Goal: Task Accomplishment & Management: Complete application form

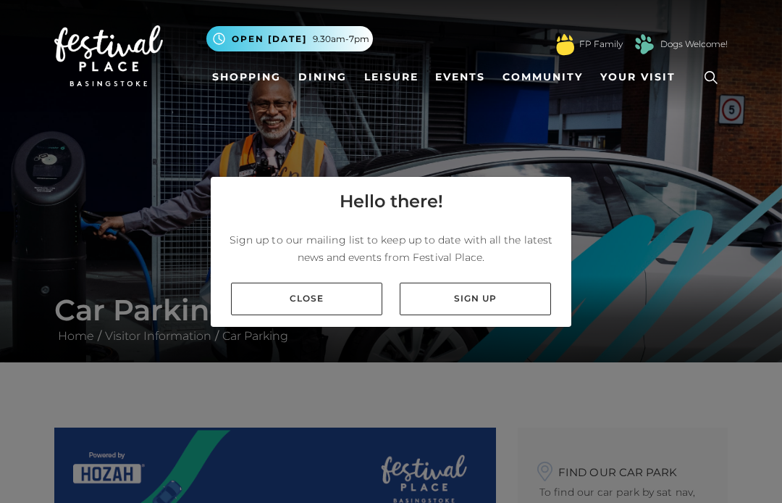
click at [305, 302] on link "Close" at bounding box center [306, 298] width 151 height 33
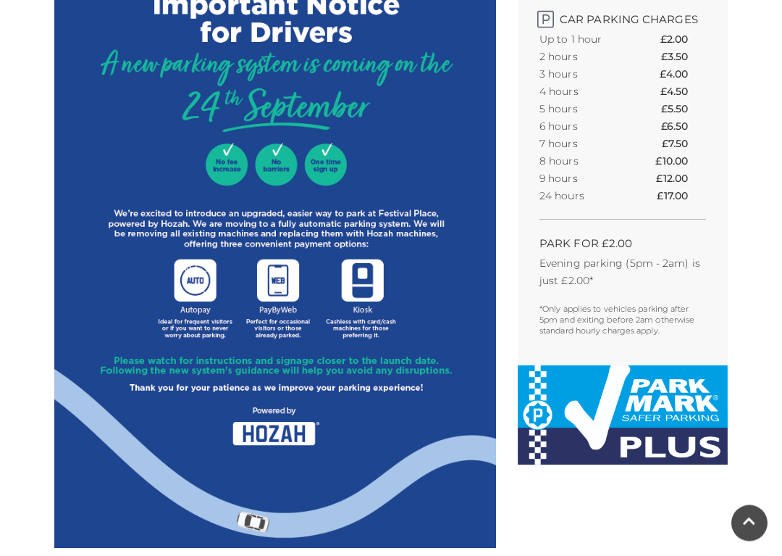
scroll to position [596, 0]
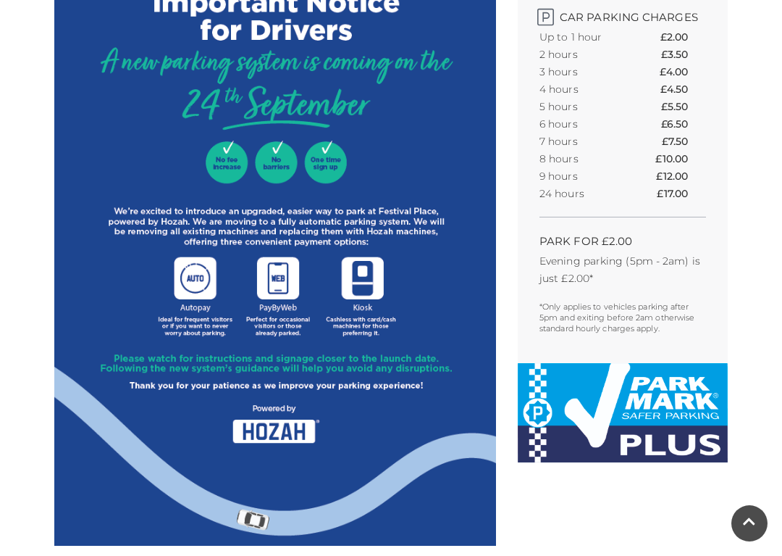
click at [279, 424] on img at bounding box center [275, 188] width 442 height 714
click at [281, 434] on img at bounding box center [275, 188] width 442 height 714
click at [194, 279] on img at bounding box center [275, 188] width 442 height 714
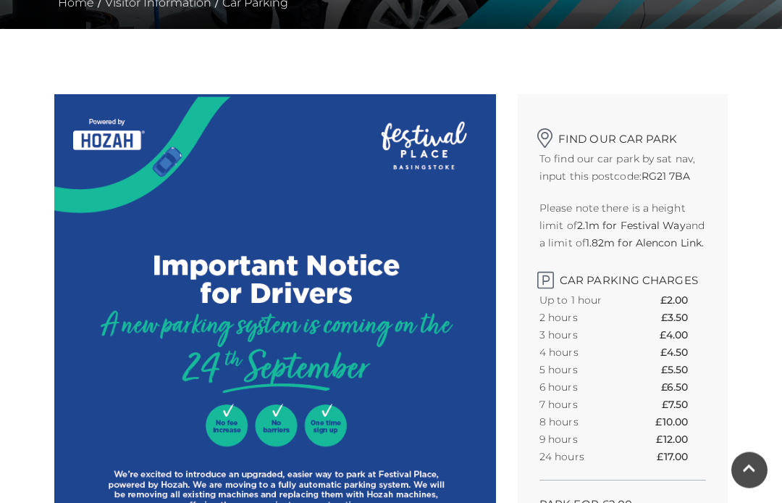
scroll to position [319, 0]
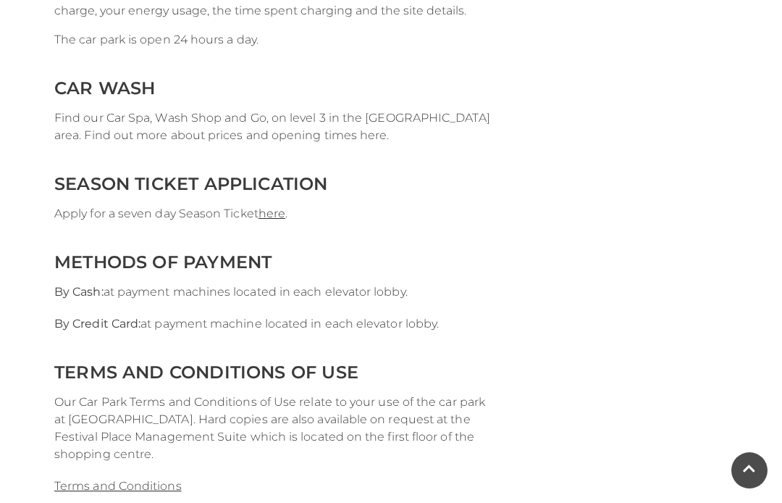
scroll to position [2875, 0]
click at [277, 214] on link "here" at bounding box center [272, 214] width 27 height 14
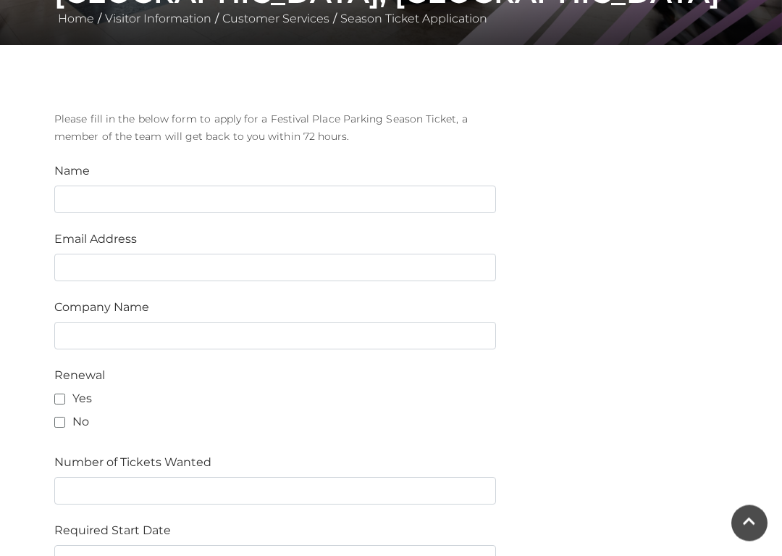
scroll to position [317, 0]
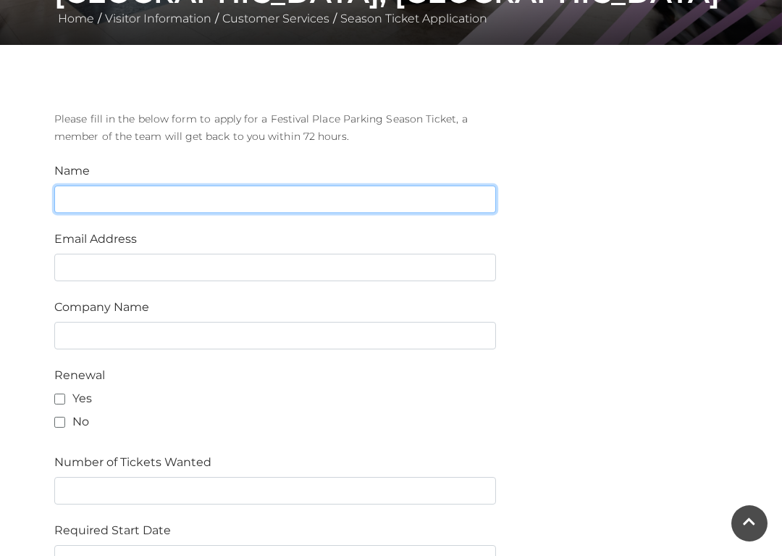
click at [94, 200] on input "text" at bounding box center [275, 199] width 442 height 28
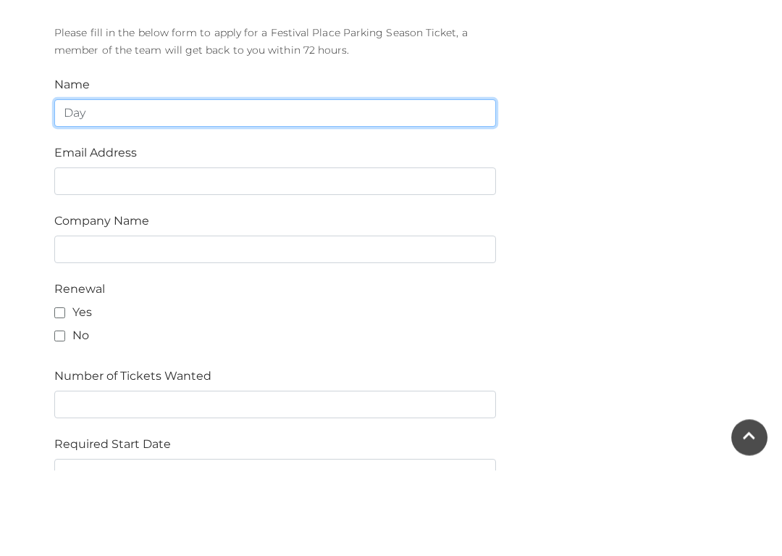
type input "Day"
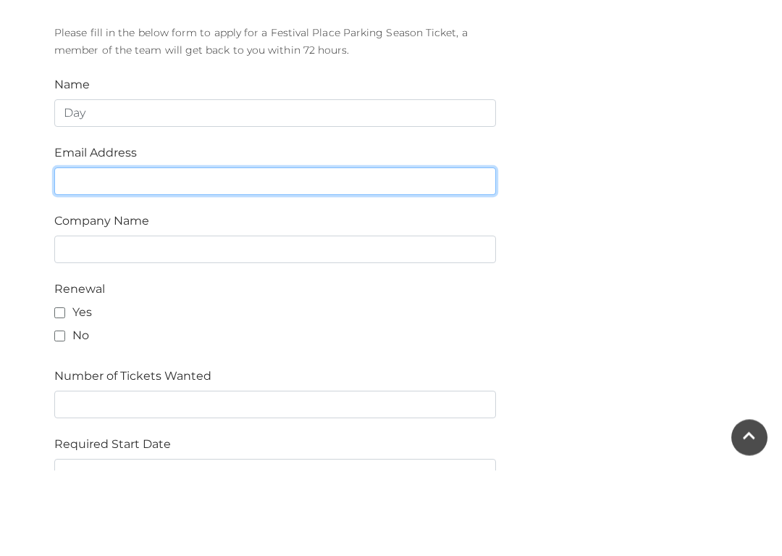
click at [85, 253] on input "email" at bounding box center [275, 267] width 442 height 28
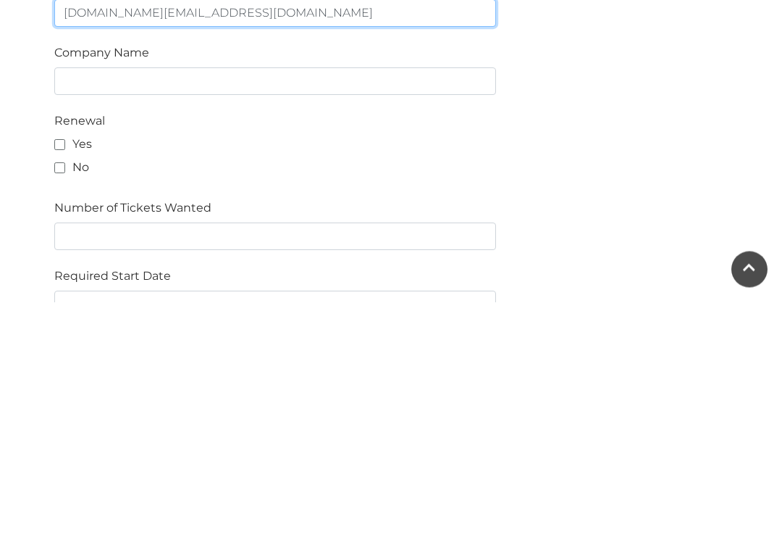
type input "[DOMAIN_NAME][EMAIL_ADDRESS][DOMAIN_NAME]"
click at [64, 413] on label "No" at bounding box center [71, 421] width 35 height 17
click at [64, 418] on input "No" at bounding box center [58, 422] width 9 height 9
checkbox input "true"
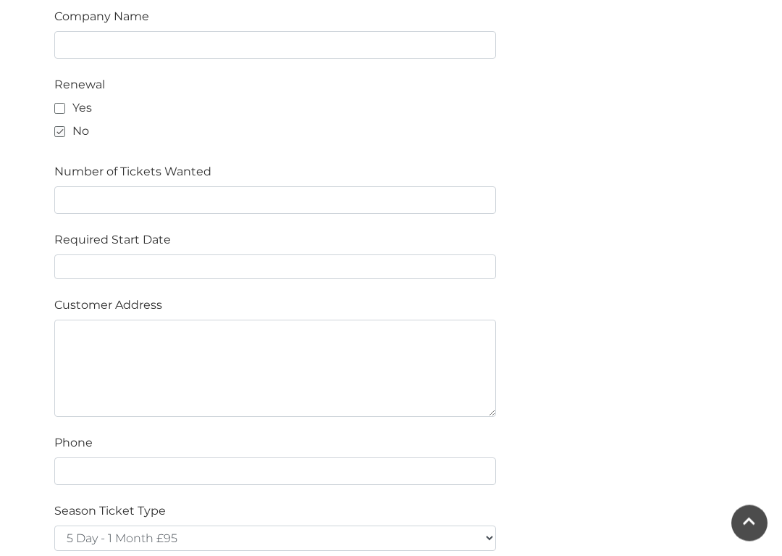
scroll to position [608, 0]
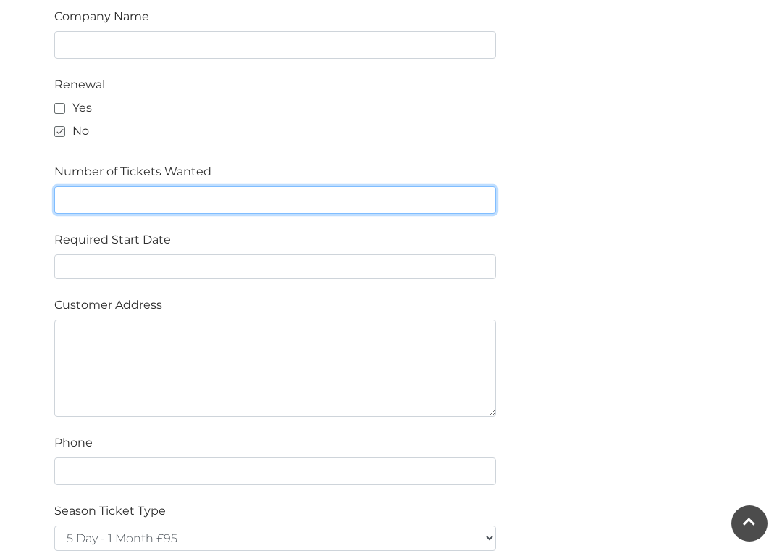
click at [113, 196] on input "text" at bounding box center [275, 200] width 442 height 28
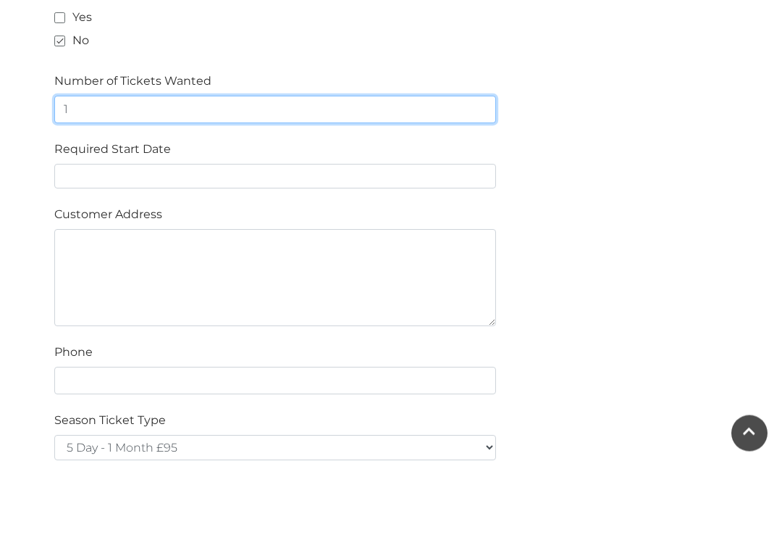
type input "1"
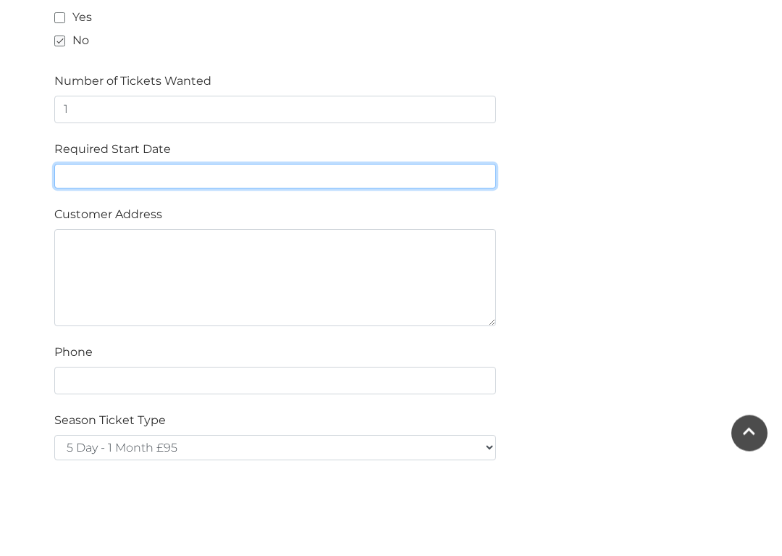
click at [91, 254] on input "text" at bounding box center [275, 266] width 442 height 25
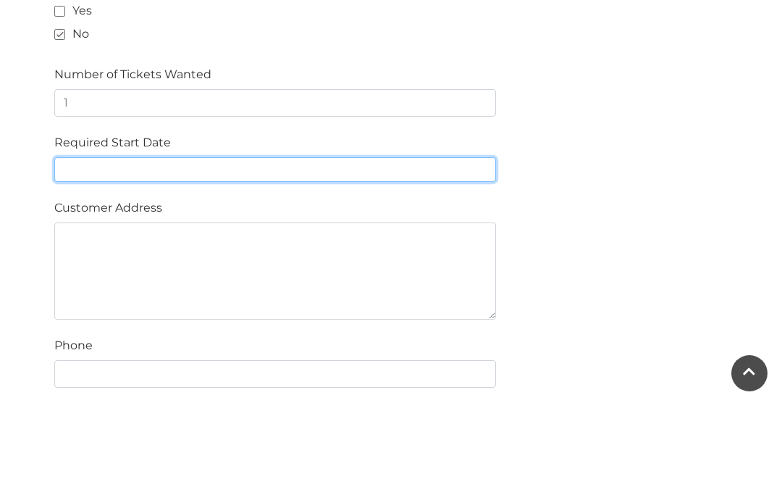
click at [83, 254] on input "text" at bounding box center [275, 266] width 442 height 25
click at [77, 254] on input "text" at bounding box center [275, 266] width 442 height 25
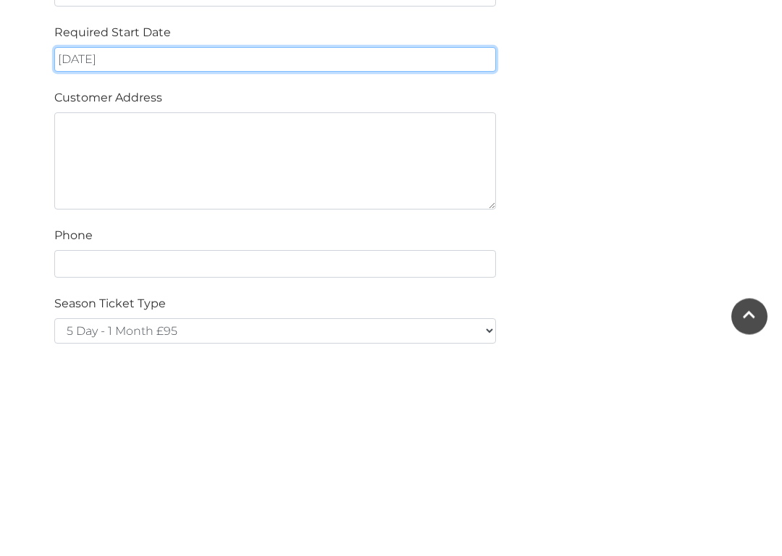
type input "[DATE]"
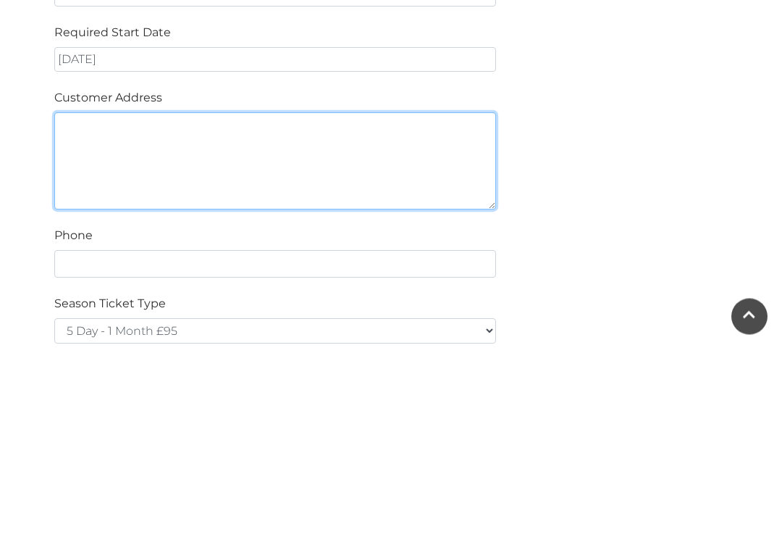
click at [83, 319] on textarea at bounding box center [275, 367] width 442 height 97
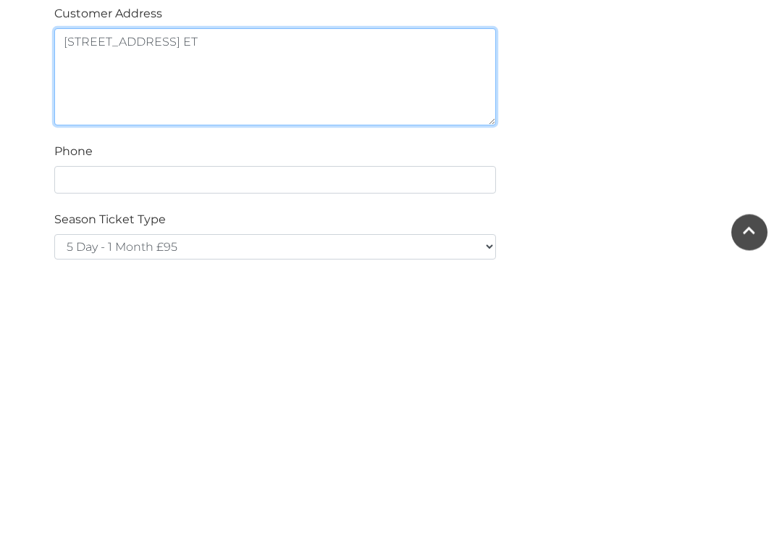
type textarea "[STREET_ADDRESS] ET"
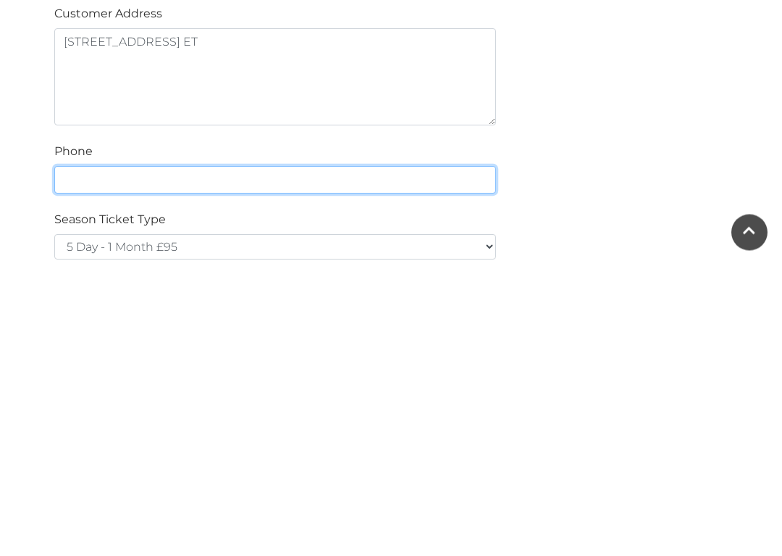
click at [87, 457] on input "text" at bounding box center [275, 471] width 442 height 28
type input "07836230685"
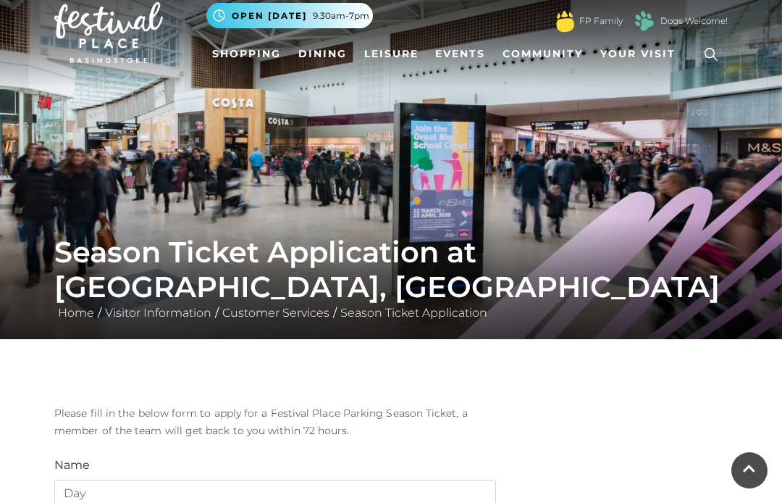
scroll to position [0, 0]
